Goal: Information Seeking & Learning: Understand process/instructions

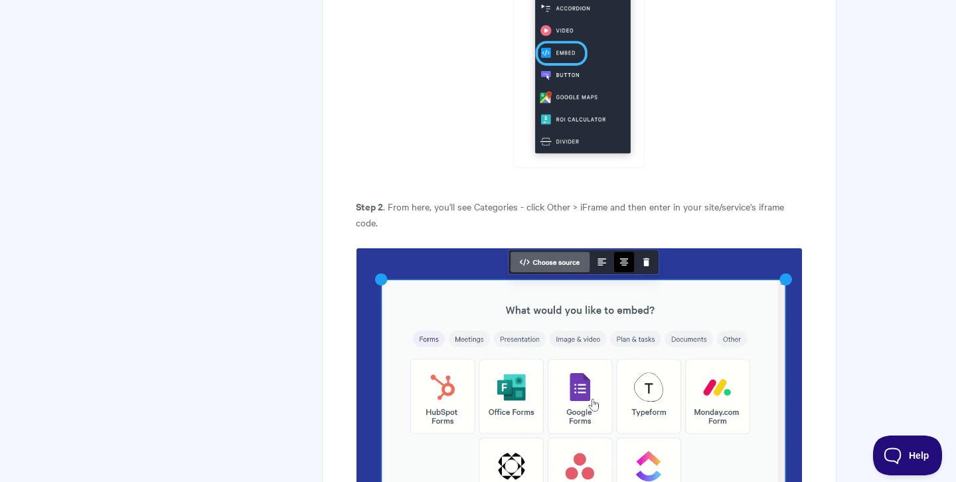
scroll to position [795, 0]
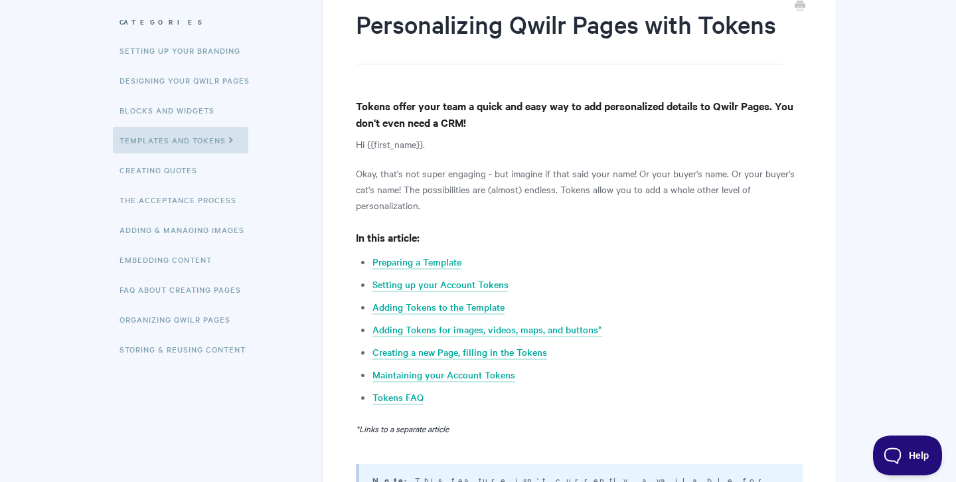
scroll to position [170, 0]
drag, startPoint x: 366, startPoint y: 143, endPoint x: 424, endPoint y: 141, distance: 57.1
click at [424, 141] on p "Hi {{first_name}}." at bounding box center [579, 143] width 447 height 16
click at [526, 240] on h4 "In this article:" at bounding box center [579, 236] width 447 height 17
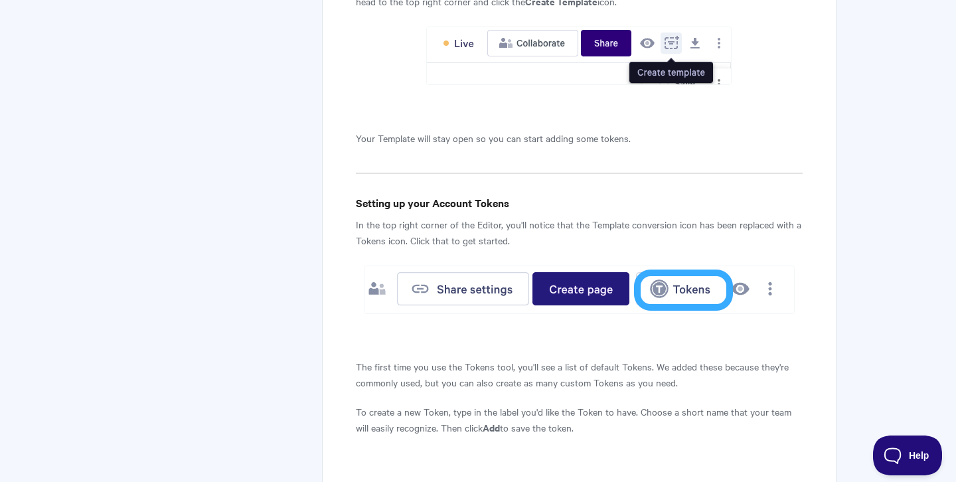
scroll to position [1016, 0]
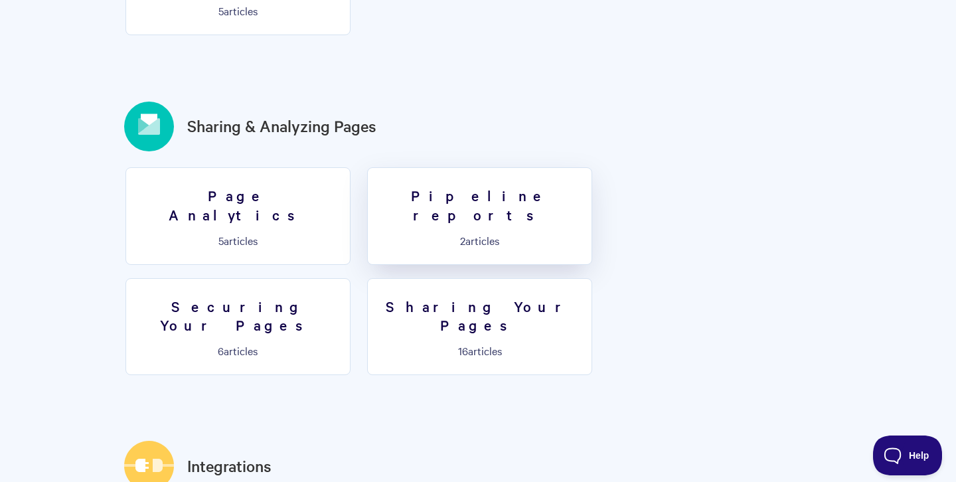
scroll to position [1523, 0]
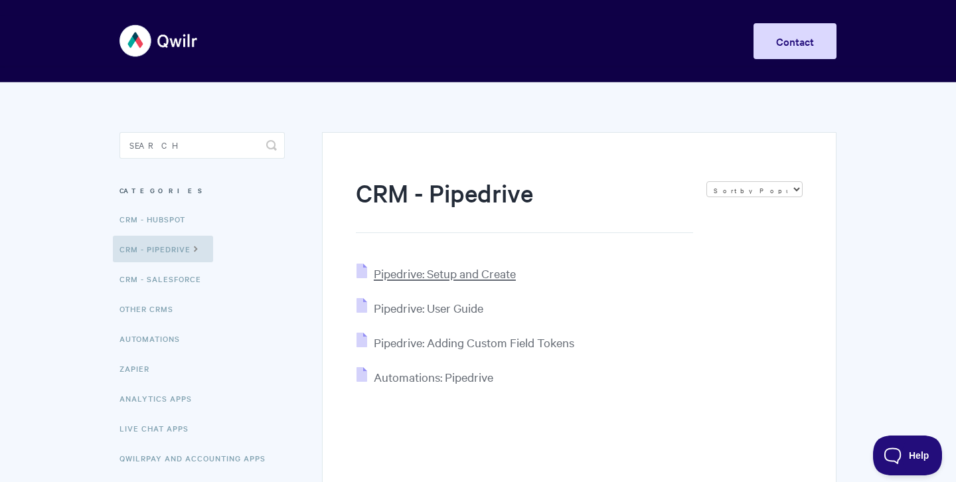
click at [472, 275] on span "Pipedrive: Setup and Create" at bounding box center [445, 273] width 142 height 15
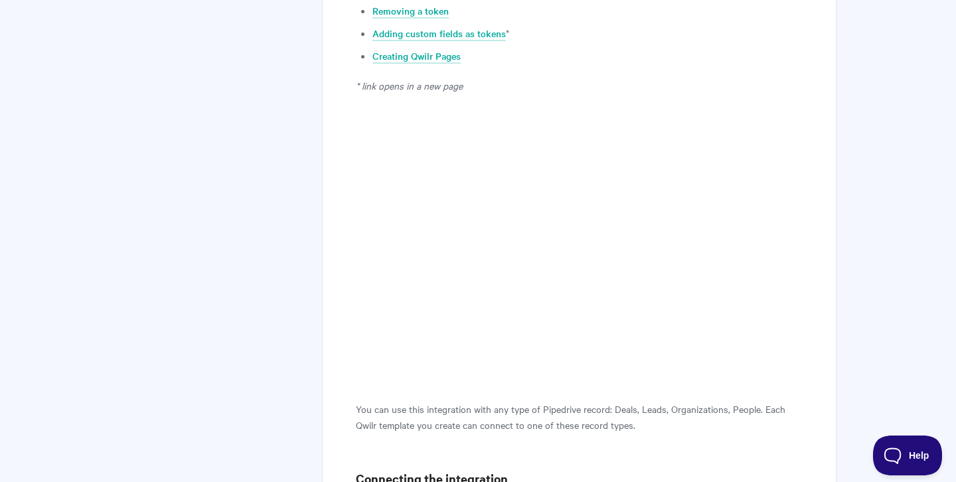
scroll to position [504, 0]
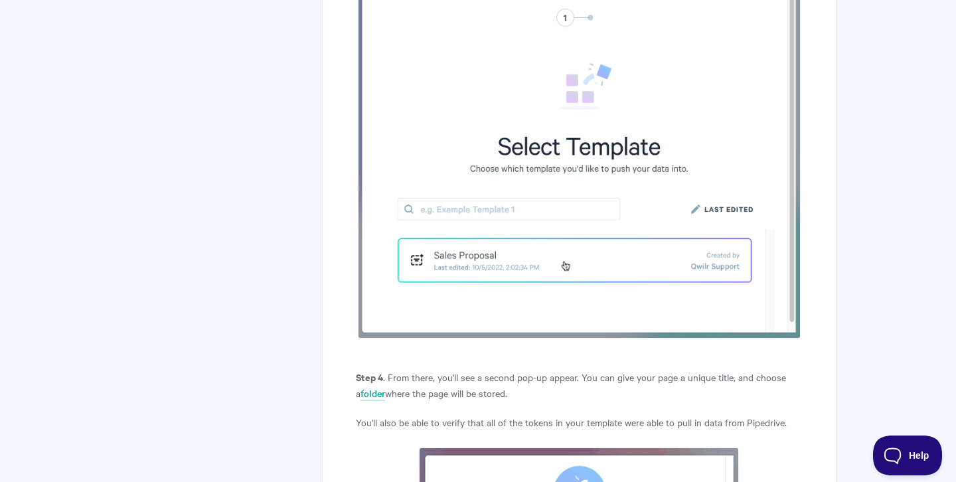
scroll to position [7372, 0]
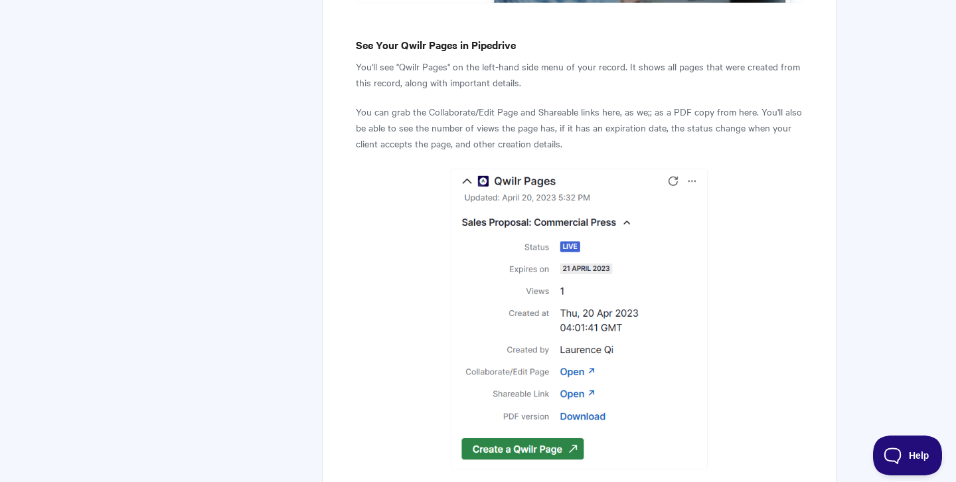
scroll to position [8861, 0]
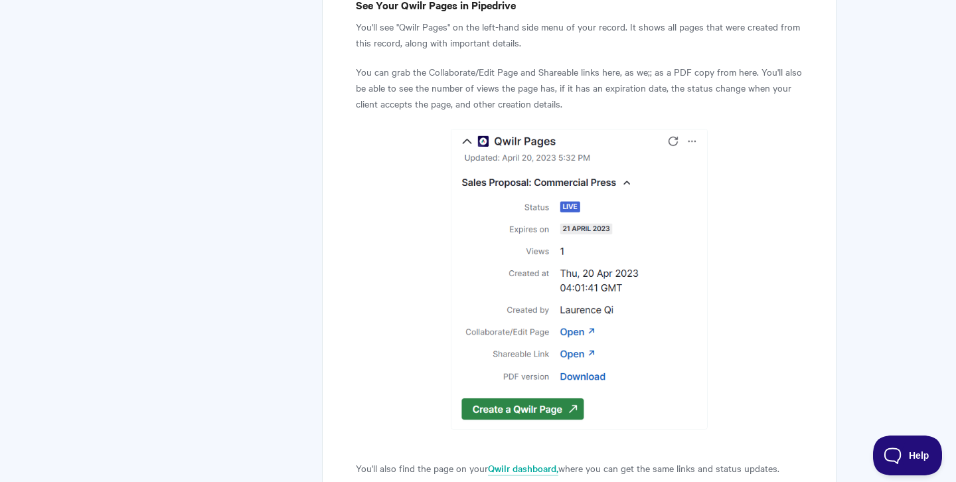
drag, startPoint x: 616, startPoint y: 323, endPoint x: 547, endPoint y: 321, distance: 69.0
copy p "[EMAIL_ADDRESS][DOMAIN_NAME]"
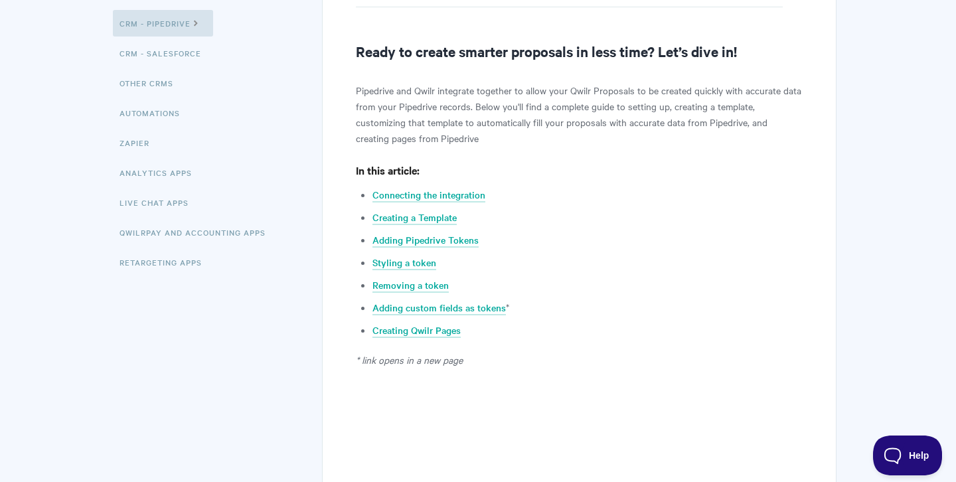
scroll to position [0, 0]
